Goal: Navigation & Orientation: Find specific page/section

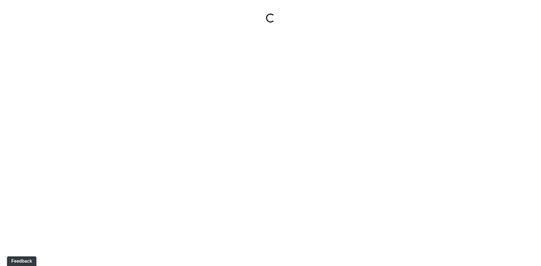
select select "kjFmjChRYKYaGaiEfbLT2g"
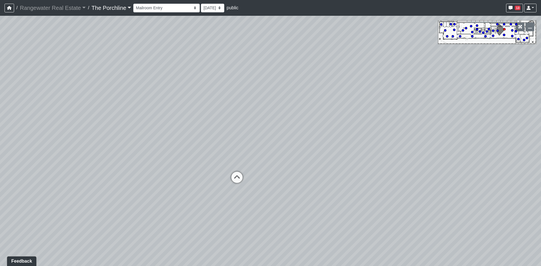
drag, startPoint x: 135, startPoint y: 160, endPoint x: 146, endPoint y: 156, distance: 11.4
click at [146, 156] on div "Loading... Seating Loading... Lounge Entry Loading... Island Loading... Mailroo…" at bounding box center [270, 141] width 541 height 251
drag, startPoint x: 160, startPoint y: 150, endPoint x: 172, endPoint y: 152, distance: 12.8
click at [172, 152] on div "Loading... Seating Loading... Lounge Entry Loading... Island Loading... Mailroo…" at bounding box center [270, 141] width 541 height 251
click at [201, 9] on select "[DATE] [DATE] [DATE] [DATE]" at bounding box center [212, 8] width 23 height 9
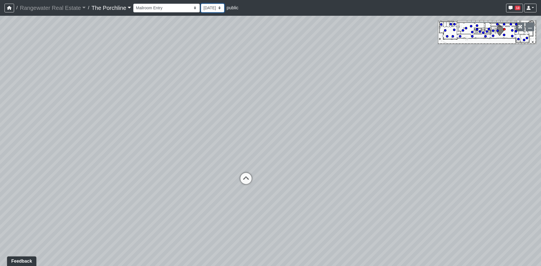
select select "1N9XpftJkkEiNCK7vHjT2Z"
click at [201, 4] on select "[DATE] [DATE] [DATE] [DATE]" at bounding box center [212, 8] width 23 height 9
select select "kjFmjChRYKYaGaiEfbLT2g"
select select "1N9XpftJkkEiNCK7vHjT2Z"
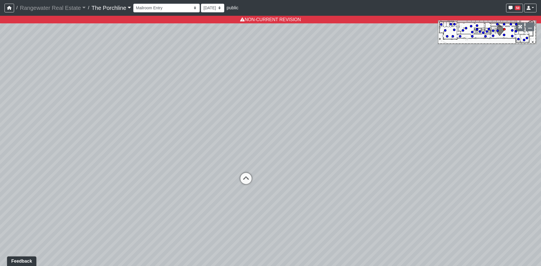
drag, startPoint x: 170, startPoint y: 162, endPoint x: 335, endPoint y: 140, distance: 166.4
click at [335, 142] on div "Loading... Seating Loading... Lounge Entry Loading... Island Loading... Mailroo…" at bounding box center [270, 141] width 541 height 251
drag, startPoint x: 260, startPoint y: 145, endPoint x: 287, endPoint y: 144, distance: 26.8
click at [271, 145] on div "Loading... Seating Loading... Lounge Entry Loading... Island Loading... Mailroo…" at bounding box center [270, 141] width 541 height 251
drag, startPoint x: 240, startPoint y: 145, endPoint x: 183, endPoint y: 144, distance: 56.6
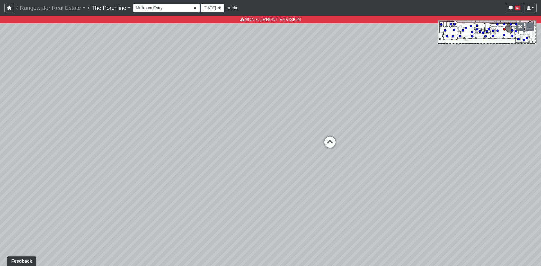
click at [183, 144] on div "Loading... Seating Loading... Lounge Entry Loading... Island Loading... Mailroo…" at bounding box center [270, 141] width 541 height 251
click at [290, 143] on icon at bounding box center [293, 142] width 17 height 17
select select "vU75fXnQKgYPjQS2hB74VF"
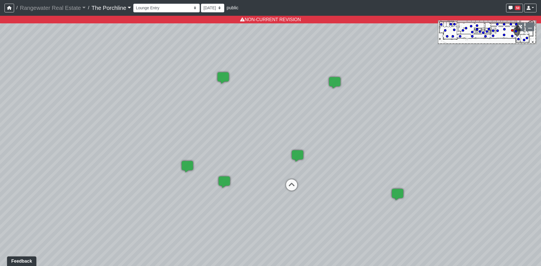
drag, startPoint x: 425, startPoint y: 120, endPoint x: 138, endPoint y: 116, distance: 286.6
click at [169, 117] on div "Loading... Seating Loading... Lounge Entry Loading... Island Loading... Mailroo…" at bounding box center [270, 141] width 541 height 251
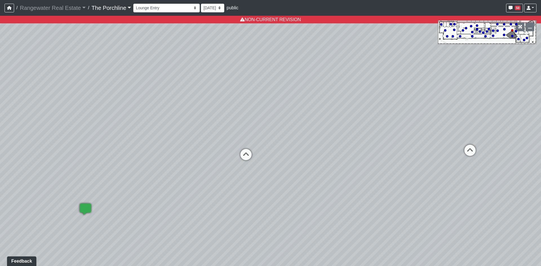
drag, startPoint x: 389, startPoint y: 134, endPoint x: 168, endPoint y: 105, distance: 223.3
click at [167, 107] on div "Loading... Seating Loading... Lounge Entry Loading... Island Loading... Mailroo…" at bounding box center [270, 141] width 541 height 251
drag, startPoint x: 352, startPoint y: 82, endPoint x: 254, endPoint y: 128, distance: 108.0
click at [254, 128] on div "Loading... Seating Loading... Lounge Entry Loading... Island Loading... Mailroo…" at bounding box center [270, 141] width 541 height 251
click at [201, 8] on select "[DATE] [DATE] [DATE] [DATE]" at bounding box center [212, 8] width 23 height 9
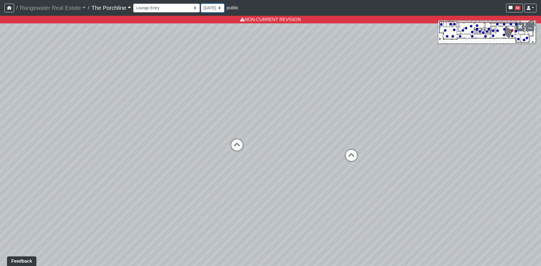
select select "wsP19Sw8WnZDms3Wikr2Kb"
click at [201, 4] on select "[DATE] [DATE] [DATE] [DATE]" at bounding box center [212, 8] width 23 height 9
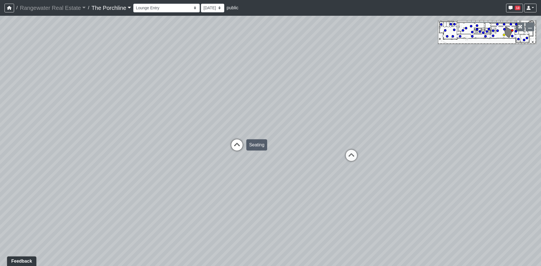
click at [241, 144] on icon at bounding box center [237, 147] width 17 height 17
select select "sUvpst88heNCuz7YXvRQEB"
drag, startPoint x: 423, startPoint y: 158, endPoint x: 387, endPoint y: 173, distance: 38.6
click at [387, 173] on div "Loading... Seating Loading... Lounge Entry Loading... Island Loading... Mailroo…" at bounding box center [270, 141] width 541 height 251
click at [397, 203] on div "Loading... Seating Loading... Lounge Entry Loading... Island Loading... Mailroo…" at bounding box center [270, 141] width 541 height 251
